Goal: Complete application form

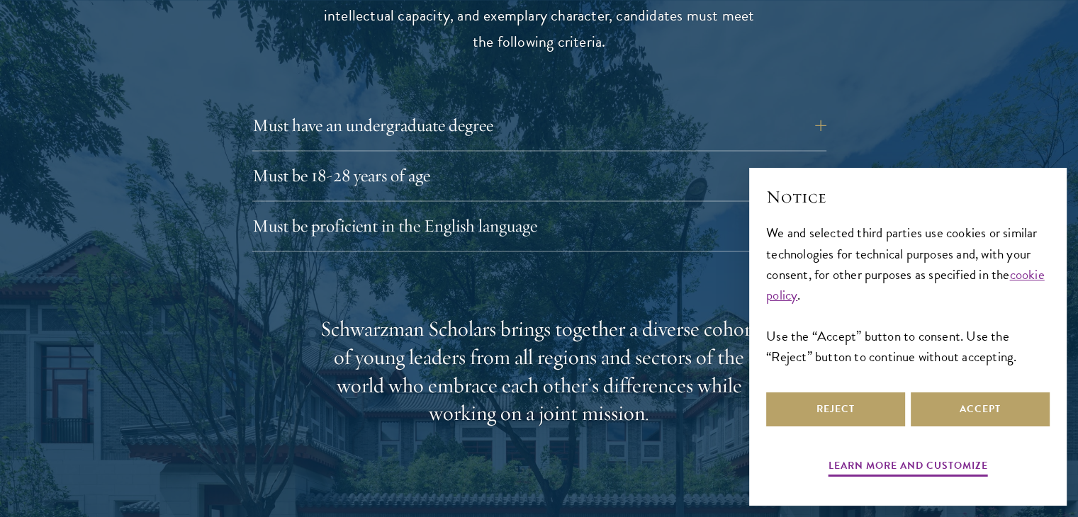
scroll to position [1999, 0]
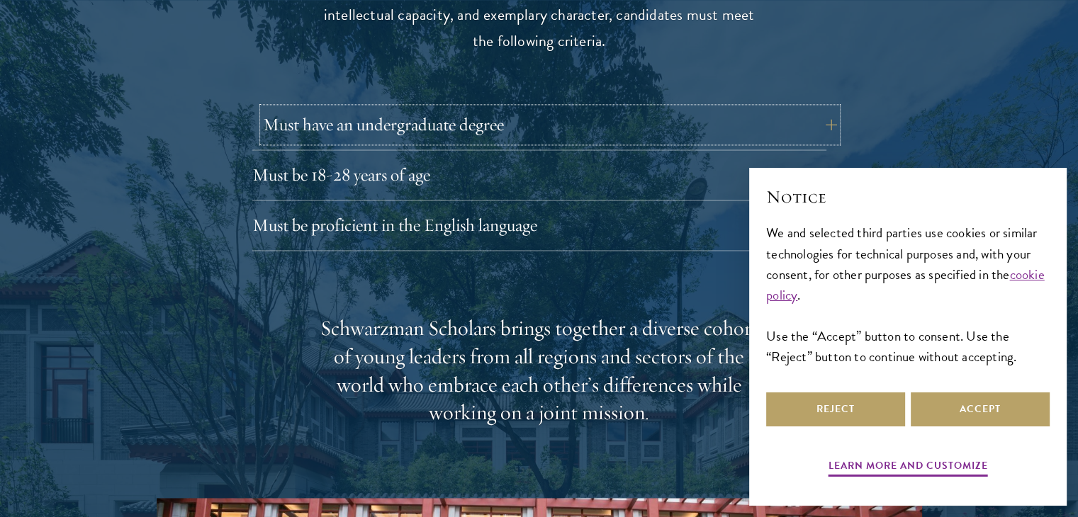
click at [700, 108] on button "Must have an undergraduate degree" at bounding box center [550, 125] width 574 height 34
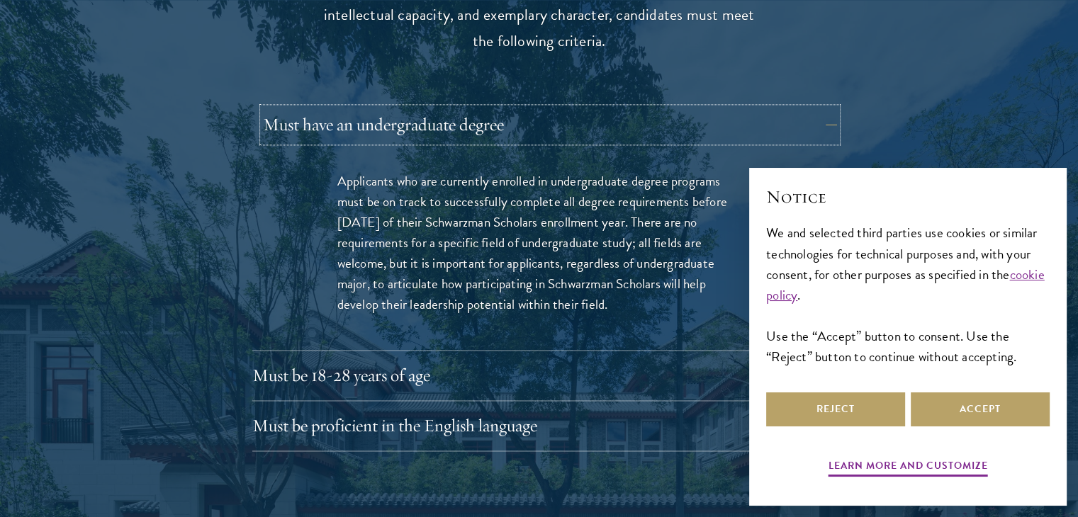
click at [700, 108] on button "Must have an undergraduate degree" at bounding box center [550, 125] width 574 height 34
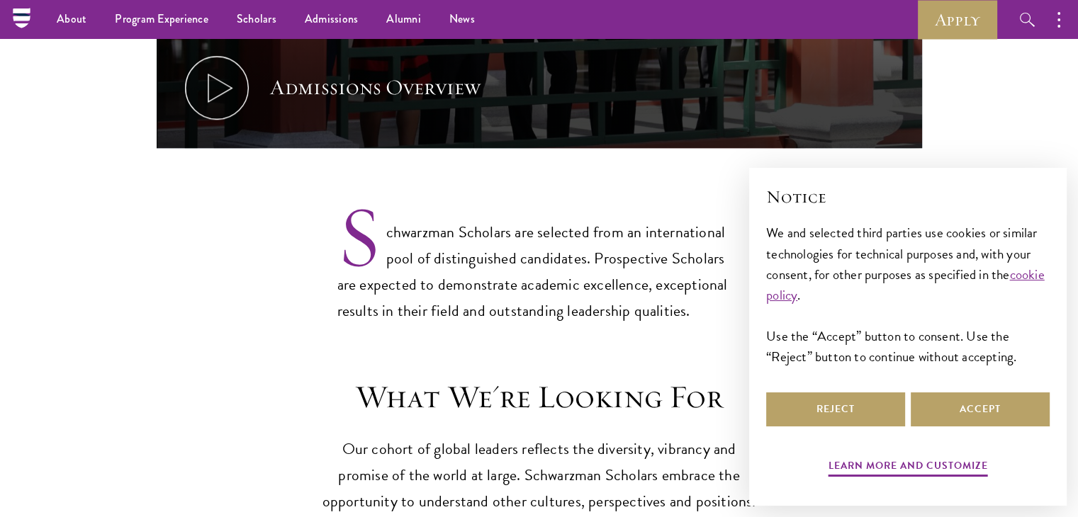
scroll to position [1009, 0]
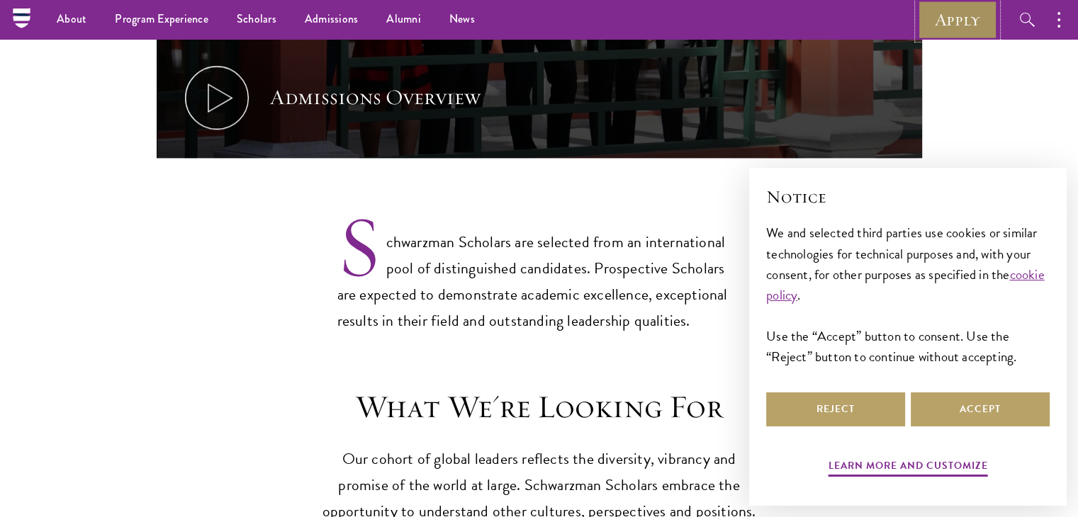
click at [956, 11] on link "Apply" at bounding box center [957, 19] width 79 height 39
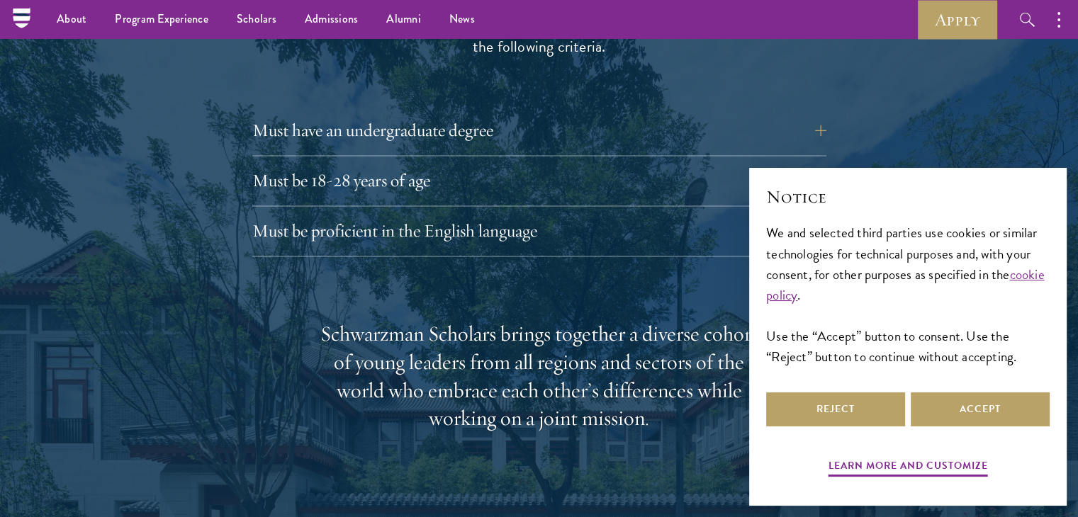
scroll to position [1990, 0]
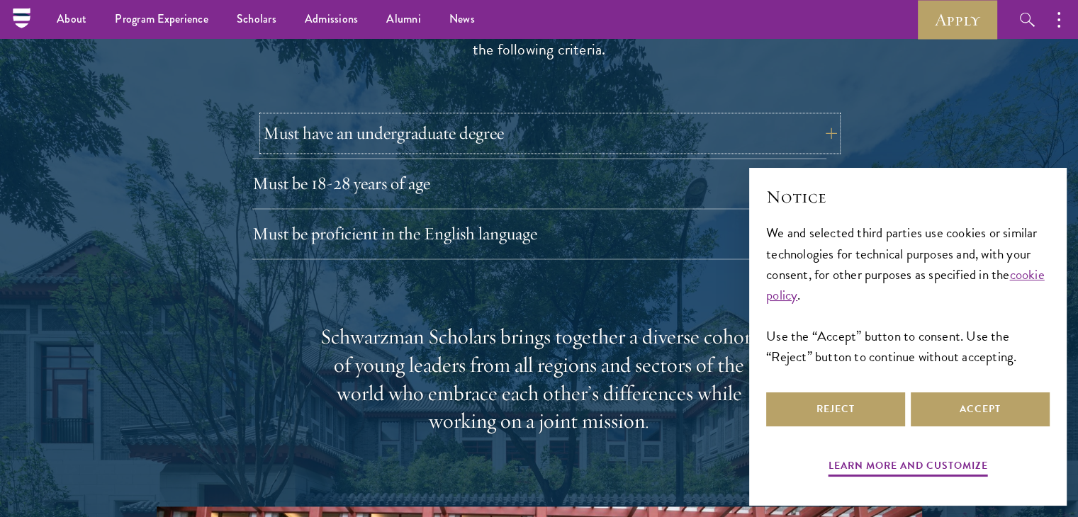
click at [817, 116] on button "Must have an undergraduate degree" at bounding box center [550, 133] width 574 height 34
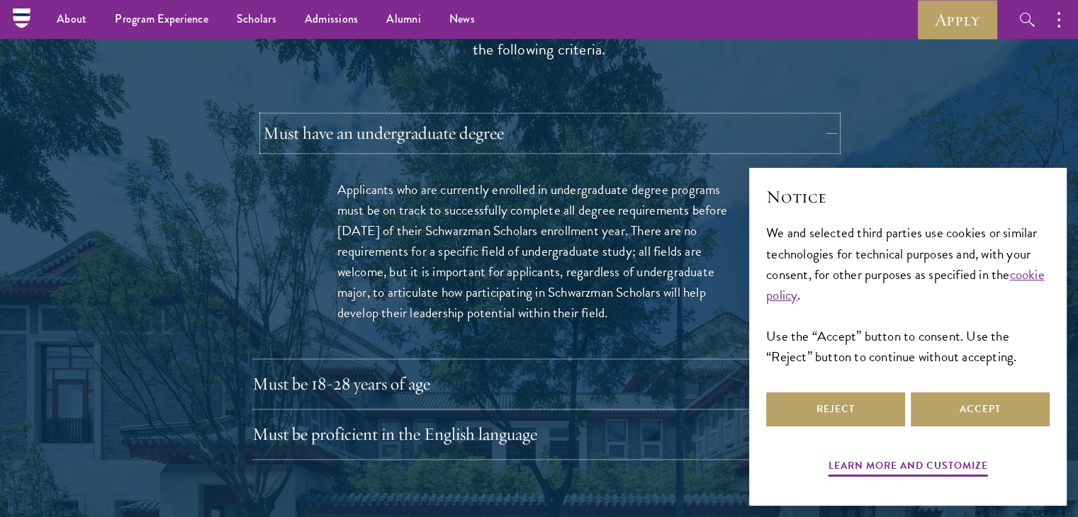
click at [817, 116] on button "Must have an undergraduate degree" at bounding box center [550, 133] width 574 height 34
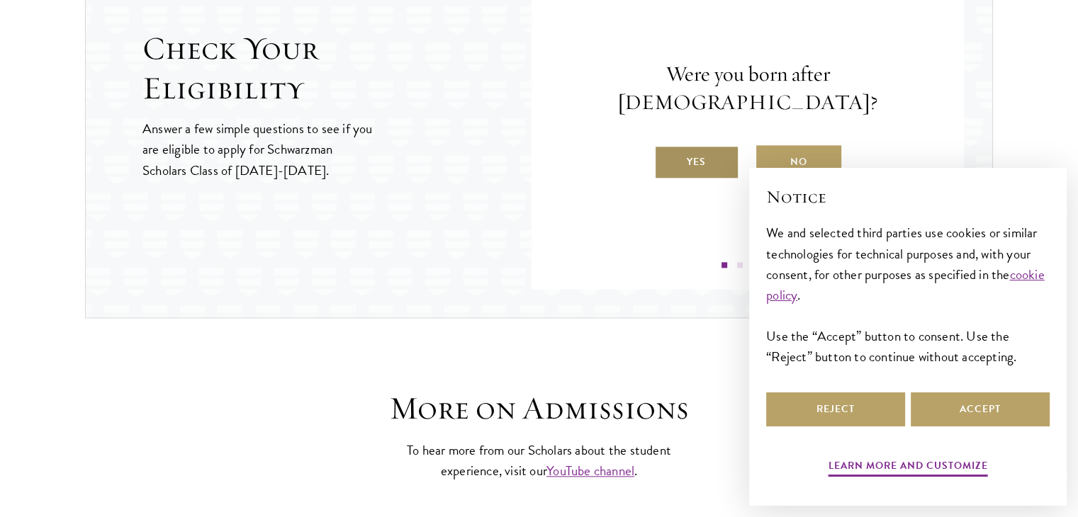
click at [709, 145] on label "Yes" at bounding box center [696, 162] width 85 height 34
click at [667, 147] on input "Yes" at bounding box center [660, 153] width 13 height 13
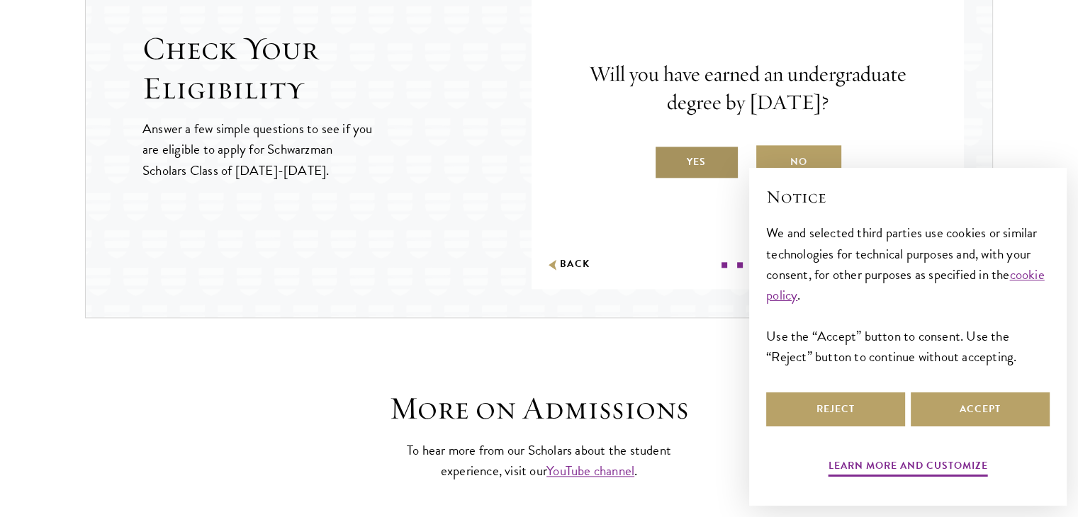
click at [714, 159] on label "Yes" at bounding box center [696, 162] width 85 height 34
click at [667, 159] on input "Yes" at bounding box center [660, 153] width 13 height 13
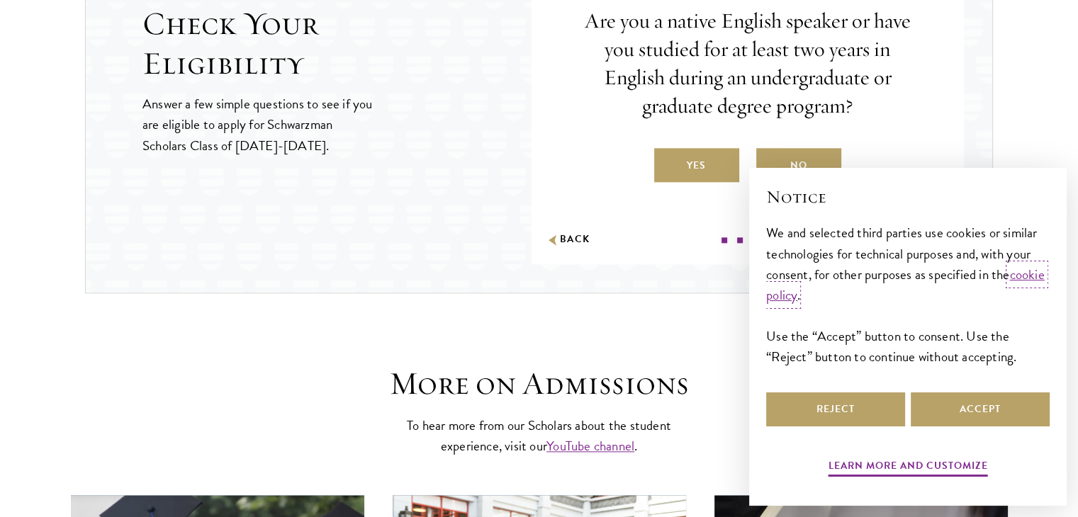
scroll to position [1635, 0]
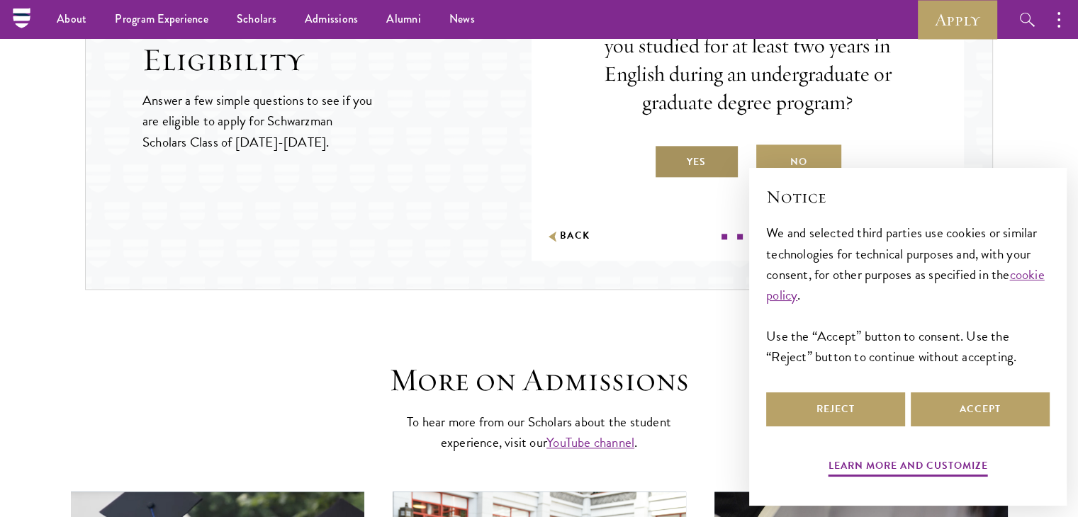
click at [703, 158] on label "Yes" at bounding box center [696, 162] width 85 height 34
click at [667, 158] on input "Yes" at bounding box center [660, 153] width 13 height 13
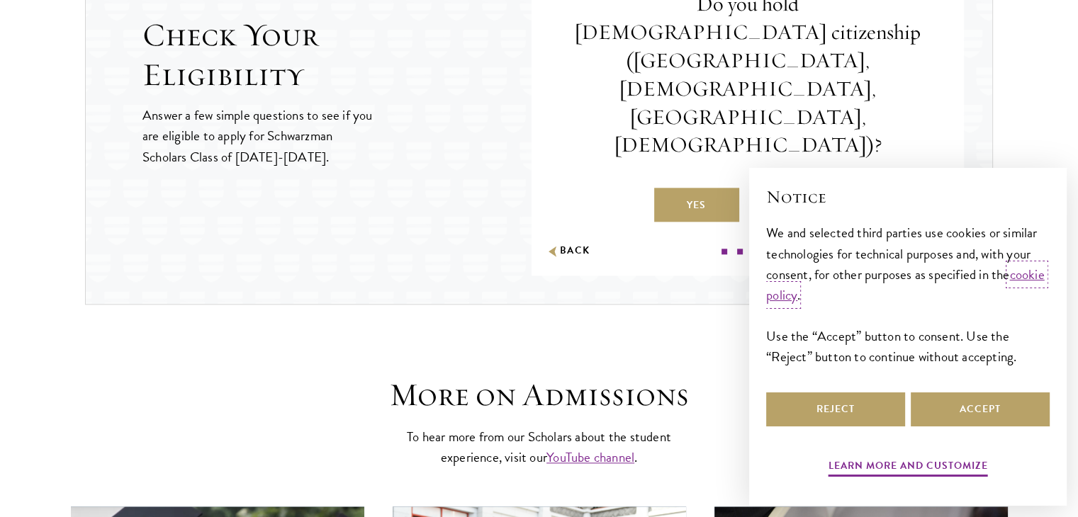
scroll to position [1621, 0]
click at [814, 187] on label "No" at bounding box center [798, 204] width 85 height 34
click at [769, 189] on input "No" at bounding box center [762, 195] width 13 height 13
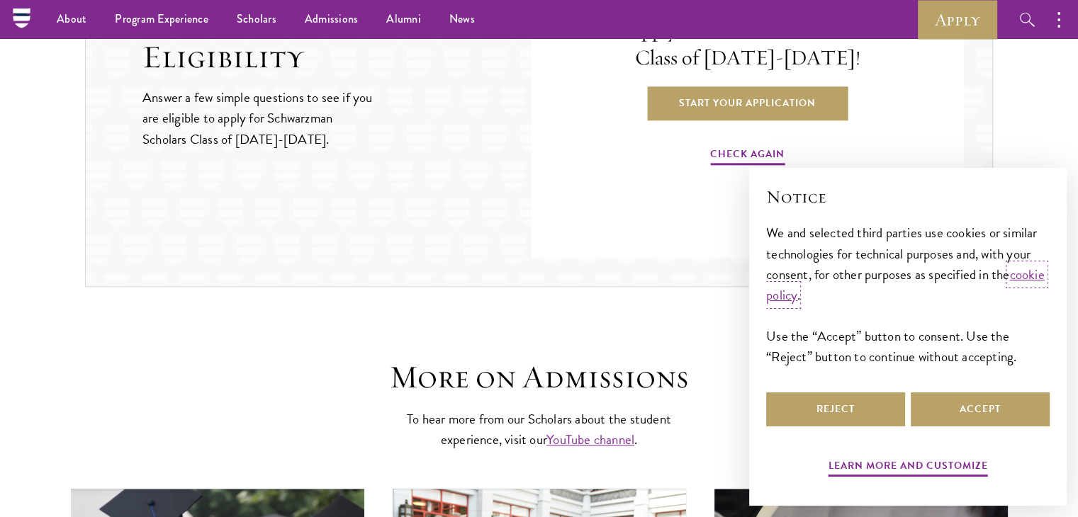
scroll to position [1630, 0]
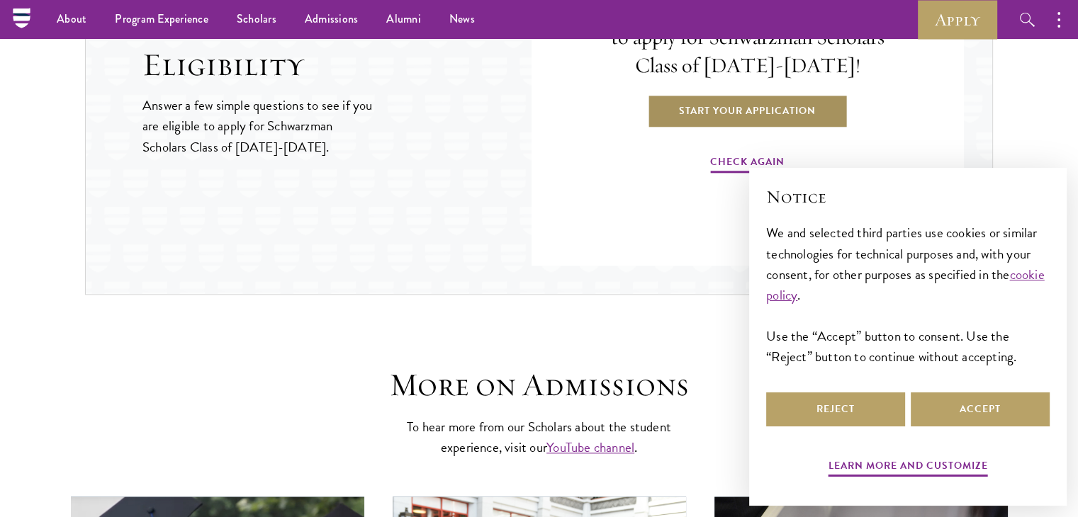
click at [723, 112] on link "Start Your Application" at bounding box center [747, 111] width 201 height 34
